Goal: Task Accomplishment & Management: Use online tool/utility

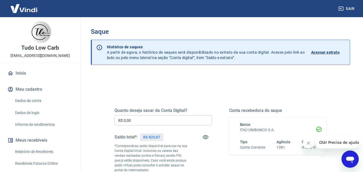
click at [146, 121] on input "R$ 0,00" at bounding box center [162, 120] width 97 height 10
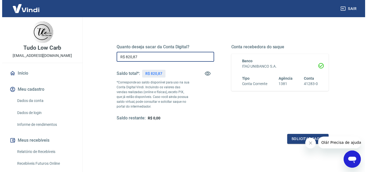
scroll to position [98, 0]
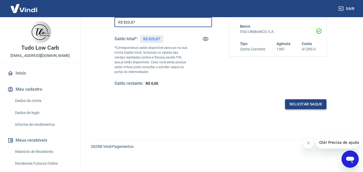
type input "R$ 820,87"
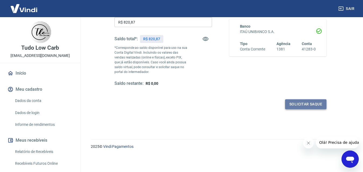
click at [301, 100] on button "Solicitar saque" at bounding box center [305, 104] width 41 height 10
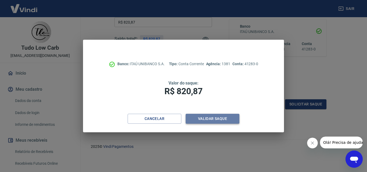
click at [212, 118] on button "Validar saque" at bounding box center [212, 119] width 54 height 10
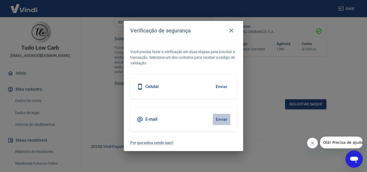
click at [220, 120] on button "Enviar" at bounding box center [221, 119] width 17 height 11
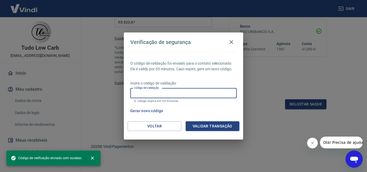
click at [152, 91] on input "Código de validação" at bounding box center [183, 93] width 106 height 10
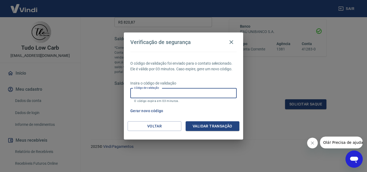
paste input "910157"
type input "910157"
click at [214, 124] on button "Validar transação" at bounding box center [212, 126] width 54 height 10
